Goal: Transaction & Acquisition: Purchase product/service

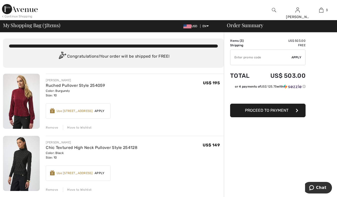
scroll to position [25, 0]
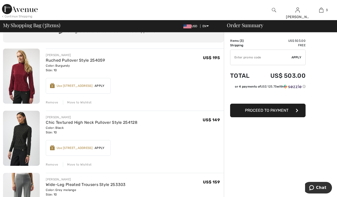
click at [50, 164] on div "Remove" at bounding box center [52, 164] width 12 height 5
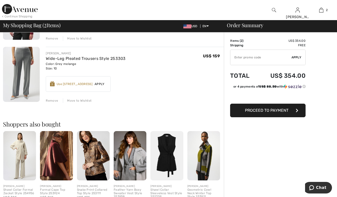
scroll to position [101, 0]
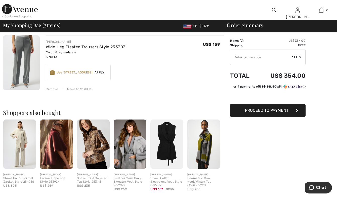
click at [96, 149] on img at bounding box center [93, 143] width 33 height 49
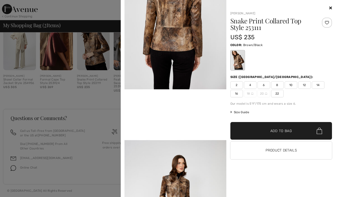
scroll to position [226, 0]
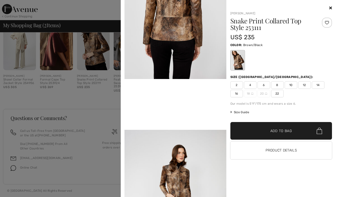
click at [289, 84] on span "10" at bounding box center [291, 85] width 13 height 8
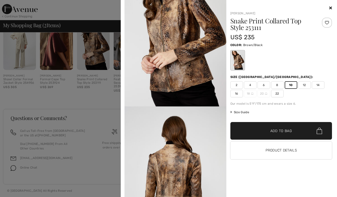
scroll to position [31, 0]
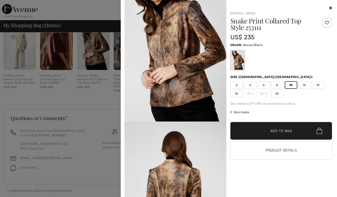
click at [176, 59] on img at bounding box center [175, 45] width 102 height 153
click at [176, 42] on img at bounding box center [175, 45] width 102 height 153
click at [256, 133] on span "✔ Added to Bag Add to Bag" at bounding box center [281, 131] width 102 height 18
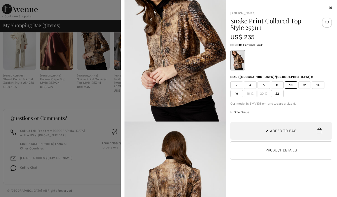
scroll to position [55, 0]
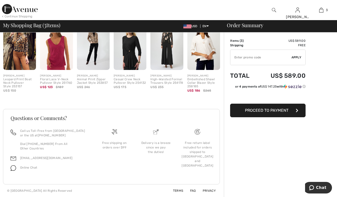
click at [165, 57] on img at bounding box center [166, 45] width 33 height 49
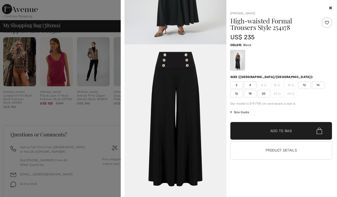
scroll to position [885, 0]
click at [249, 148] on button "Product Details" at bounding box center [281, 151] width 102 height 18
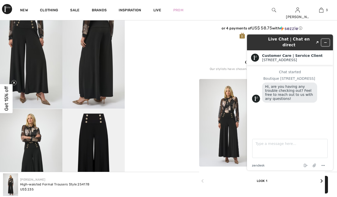
click at [324, 41] on icon "Minimize widget" at bounding box center [326, 43] width 4 height 4
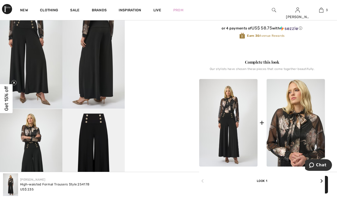
click at [289, 145] on img at bounding box center [296, 123] width 58 height 88
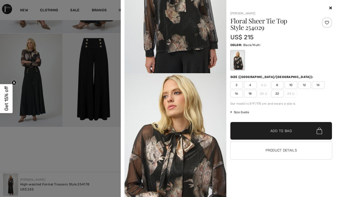
scroll to position [101, 0]
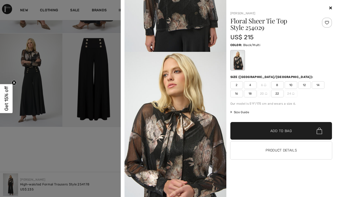
click at [195, 140] on img at bounding box center [175, 128] width 102 height 152
click at [197, 134] on img at bounding box center [175, 128] width 102 height 152
click at [155, 132] on img at bounding box center [175, 128] width 102 height 152
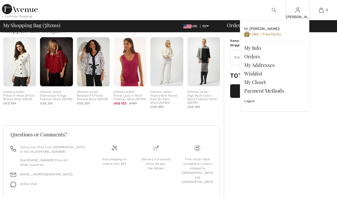
scroll to position [245, 0]
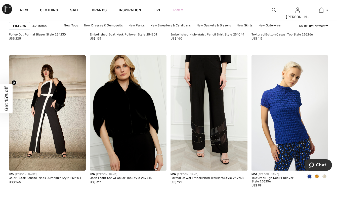
scroll to position [478, 0]
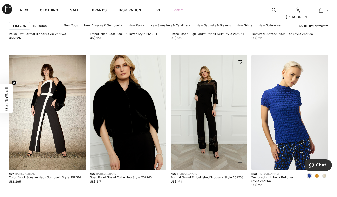
click at [232, 81] on img at bounding box center [208, 112] width 77 height 115
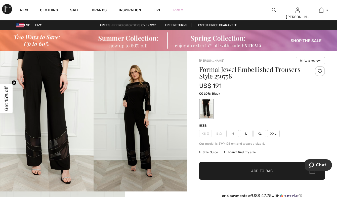
click at [231, 132] on span "M" at bounding box center [232, 134] width 13 height 8
click at [247, 171] on span "✔ Added to Bag" at bounding box center [254, 170] width 31 height 5
click at [136, 131] on img at bounding box center [141, 121] width 94 height 140
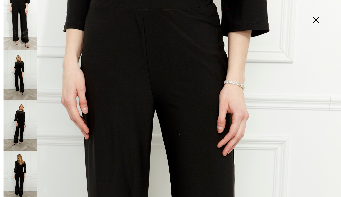
click at [317, 18] on img at bounding box center [315, 21] width 25 height 26
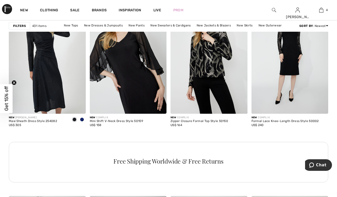
scroll to position [1659, 0]
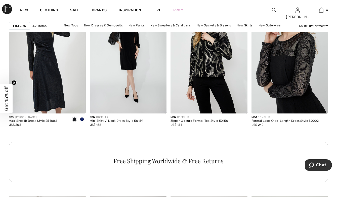
click at [292, 75] on img at bounding box center [289, 55] width 77 height 115
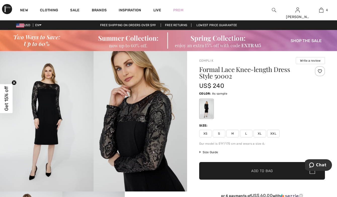
click at [41, 112] on img at bounding box center [47, 121] width 94 height 140
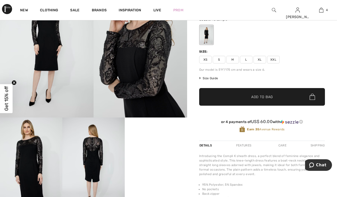
scroll to position [101, 0]
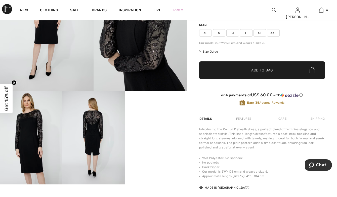
click at [90, 127] on img at bounding box center [93, 138] width 62 height 94
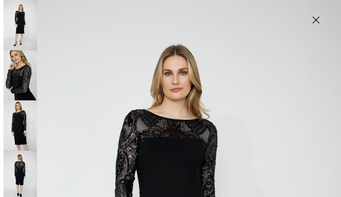
click at [21, 163] on img at bounding box center [20, 176] width 33 height 50
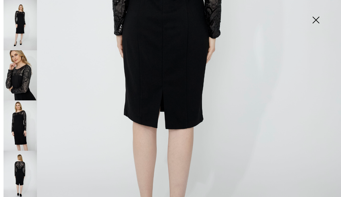
scroll to position [226, 0]
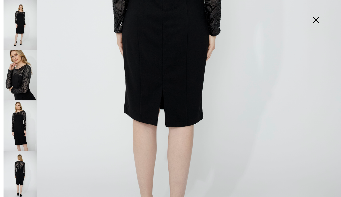
click at [316, 18] on img at bounding box center [315, 21] width 25 height 26
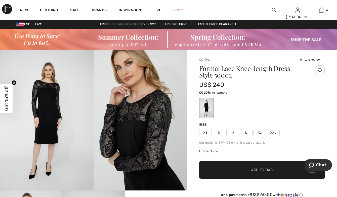
scroll to position [25, 0]
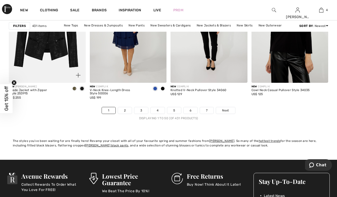
scroll to position [2188, 0]
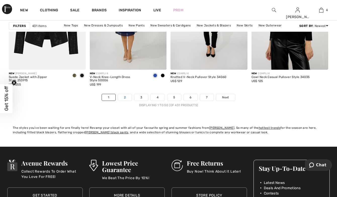
click at [128, 96] on link "2" at bounding box center [125, 97] width 14 height 7
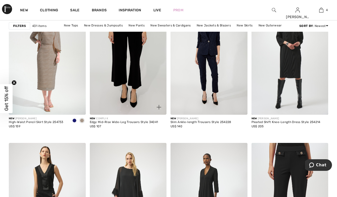
scroll to position [754, 0]
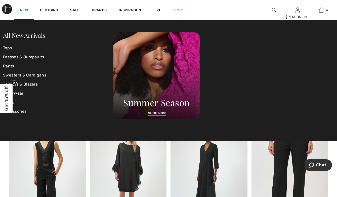
click at [25, 9] on link "New" at bounding box center [24, 10] width 8 height 5
click at [27, 10] on link "New" at bounding box center [24, 10] width 8 height 5
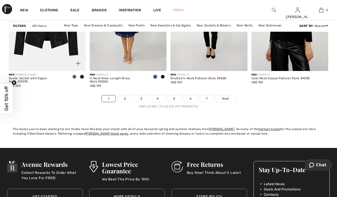
scroll to position [2213, 0]
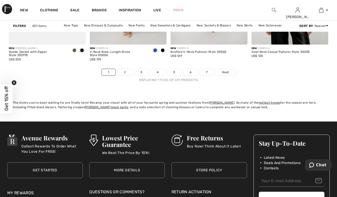
click at [127, 71] on link "2" at bounding box center [125, 72] width 14 height 7
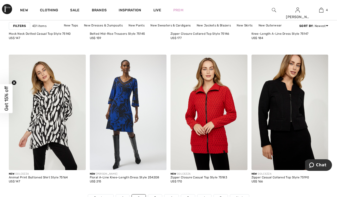
scroll to position [2112, 0]
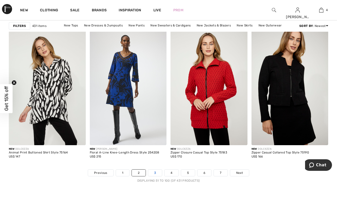
click at [155, 171] on link "3" at bounding box center [155, 172] width 14 height 7
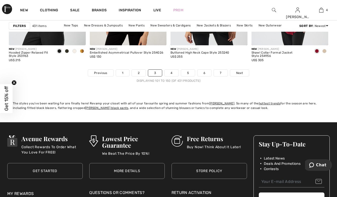
scroll to position [2213, 0]
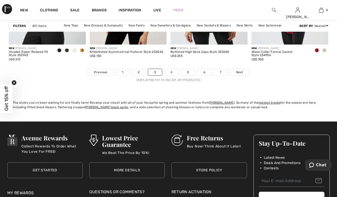
click at [176, 71] on link "4" at bounding box center [171, 72] width 14 height 7
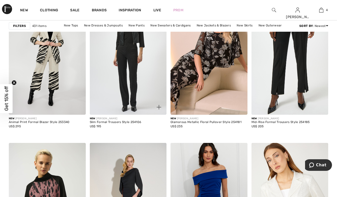
scroll to position [830, 0]
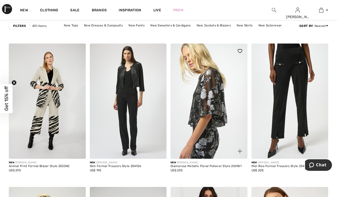
click at [223, 91] on img at bounding box center [208, 100] width 77 height 115
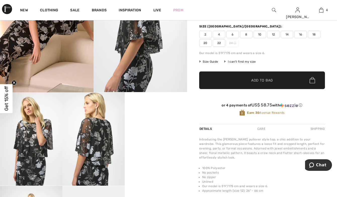
scroll to position [126, 0]
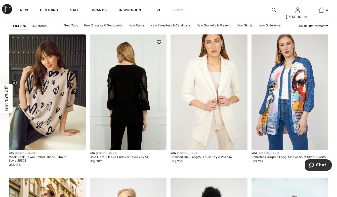
scroll to position [1458, 0]
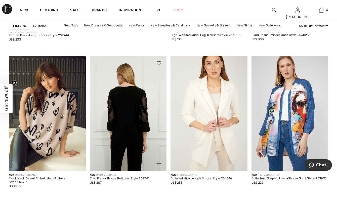
click at [134, 125] on img at bounding box center [128, 113] width 77 height 115
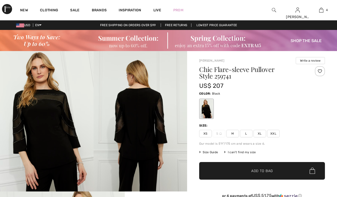
click at [233, 134] on span "M" at bounding box center [232, 134] width 13 height 8
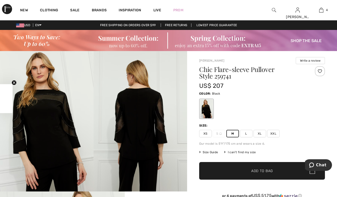
drag, startPoint x: 238, startPoint y: 175, endPoint x: 239, endPoint y: 181, distance: 5.9
drag, startPoint x: 239, startPoint y: 181, endPoint x: 228, endPoint y: 168, distance: 17.6
click at [228, 170] on span "✔ Added to Bag Add to Bag" at bounding box center [262, 171] width 126 height 18
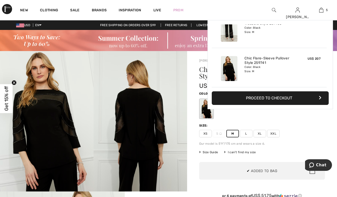
scroll to position [133, 0]
